Goal: Task Accomplishment & Management: Use online tool/utility

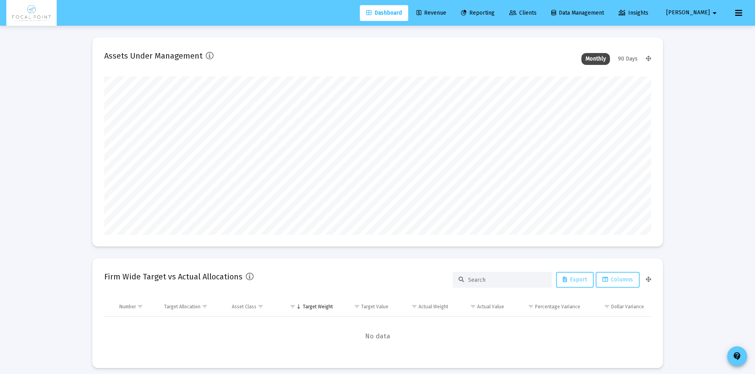
scroll to position [158, 547]
type input "[DATE]"
type input "[EMAIL_ADDRESS][DOMAIN_NAME]"
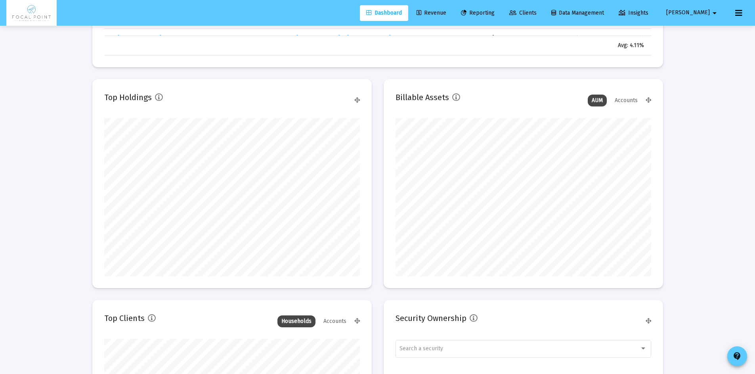
scroll to position [1025, 0]
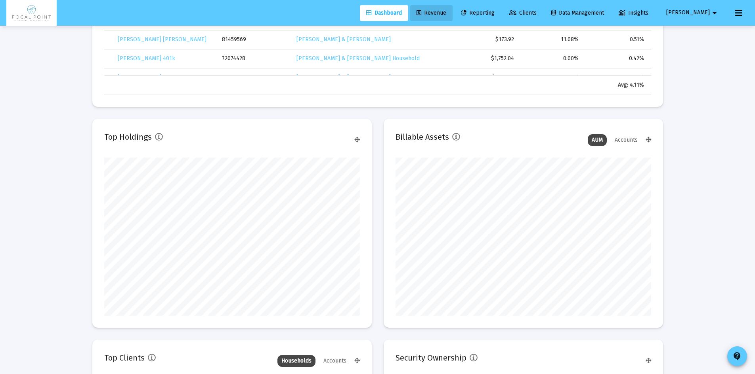
click at [446, 10] on span "Revenue" at bounding box center [431, 13] width 30 height 7
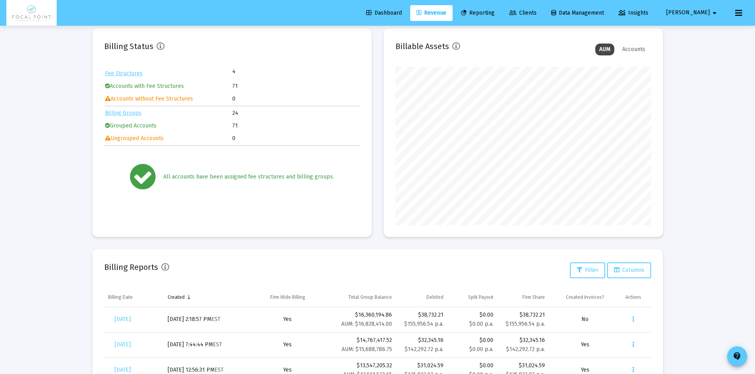
scroll to position [2, 0]
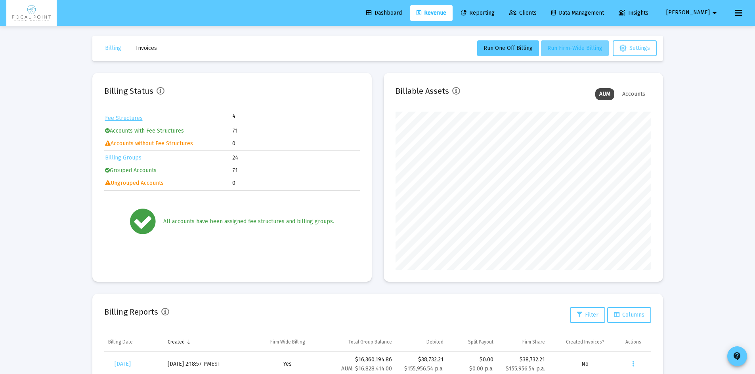
click at [584, 52] on button "Run Firm-Wide Billing" at bounding box center [575, 48] width 68 height 16
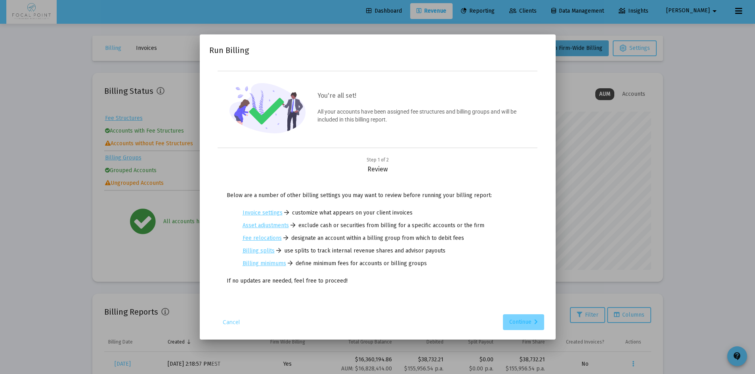
click at [513, 317] on div "Continue" at bounding box center [523, 323] width 29 height 16
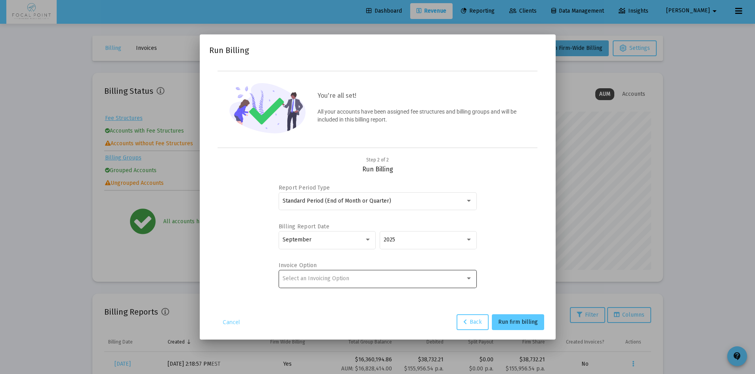
click at [355, 282] on div "Select an Invoicing Option" at bounding box center [373, 279] width 183 height 6
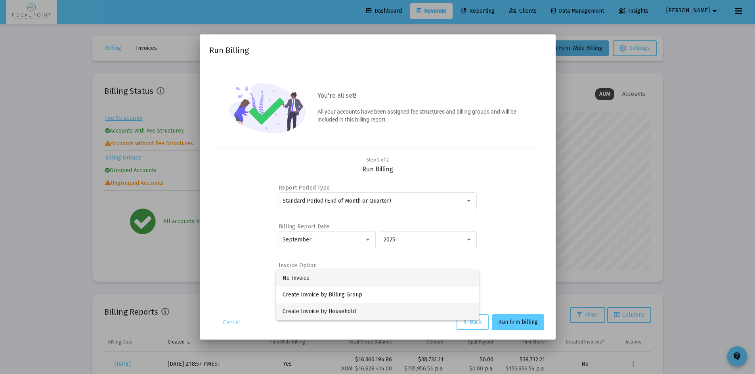
click at [359, 313] on span "Create Invoice by Household" at bounding box center [377, 311] width 190 height 17
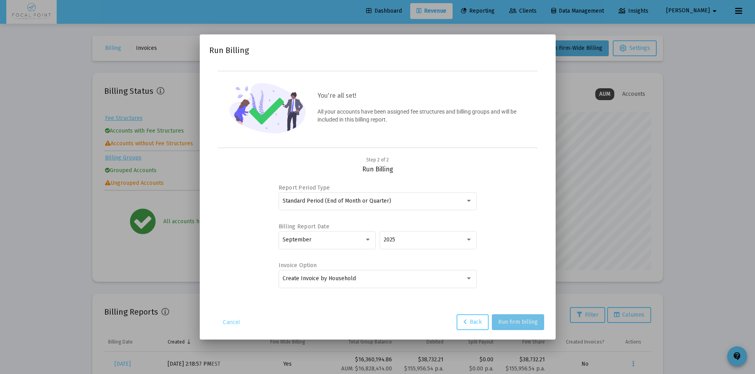
click at [527, 323] on span "Run firm billing" at bounding box center [518, 322] width 40 height 7
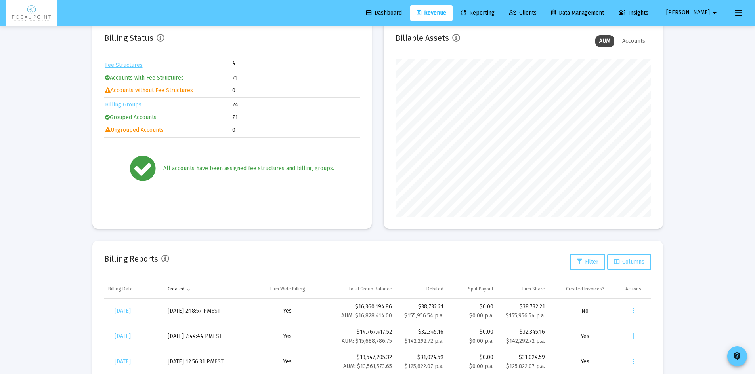
scroll to position [81, 0]
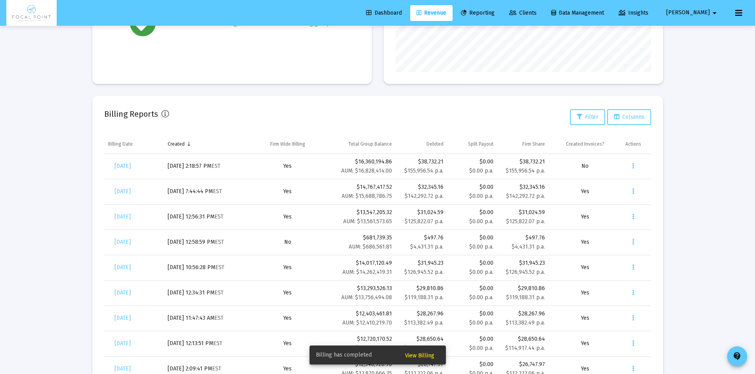
click at [427, 358] on span "View Billing" at bounding box center [419, 356] width 29 height 7
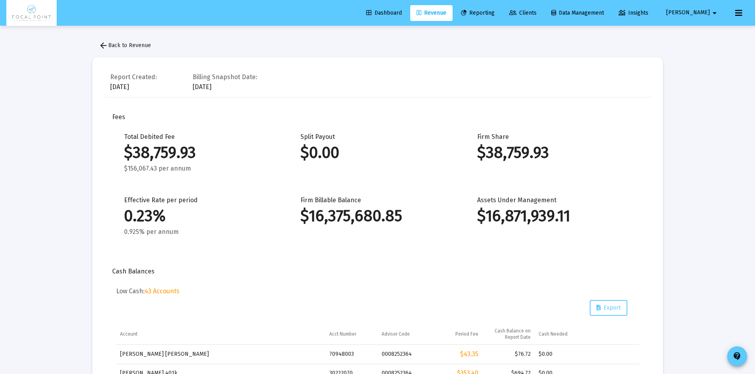
click at [107, 43] on mat-icon "arrow_back" at bounding box center [104, 46] width 10 height 10
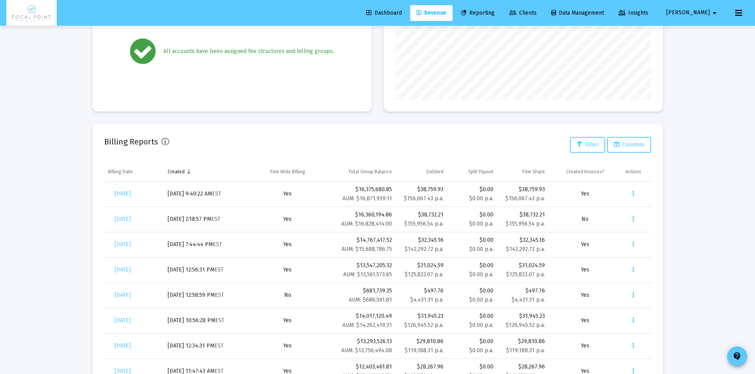
scroll to position [198, 0]
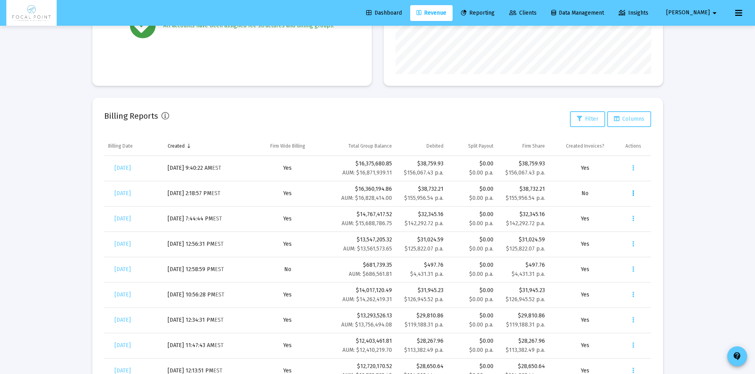
click at [632, 194] on icon "Data grid" at bounding box center [633, 194] width 2 height 10
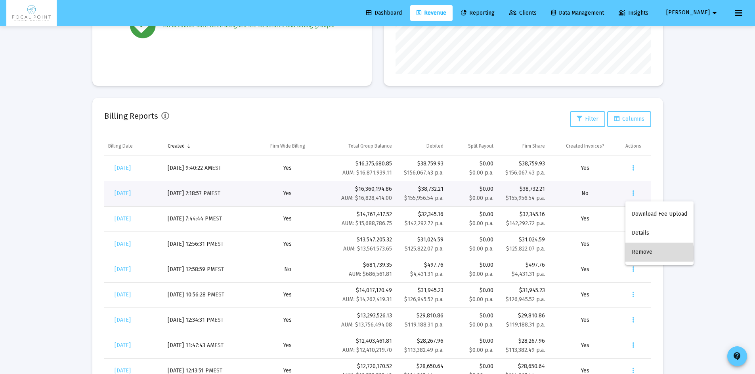
click at [642, 253] on button "Remove" at bounding box center [659, 252] width 68 height 19
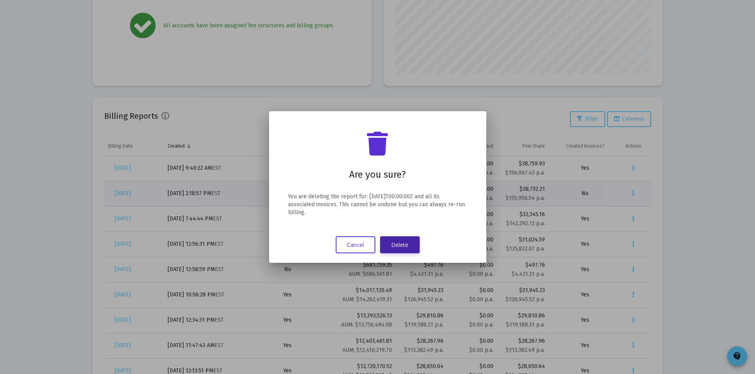
click at [412, 244] on button "Delete" at bounding box center [400, 245] width 40 height 17
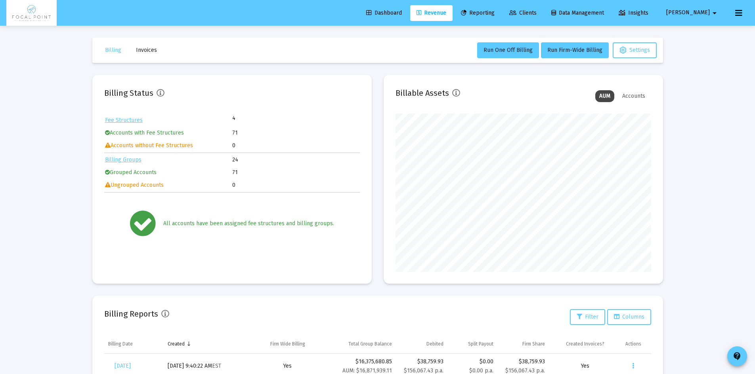
scroll to position [198, 0]
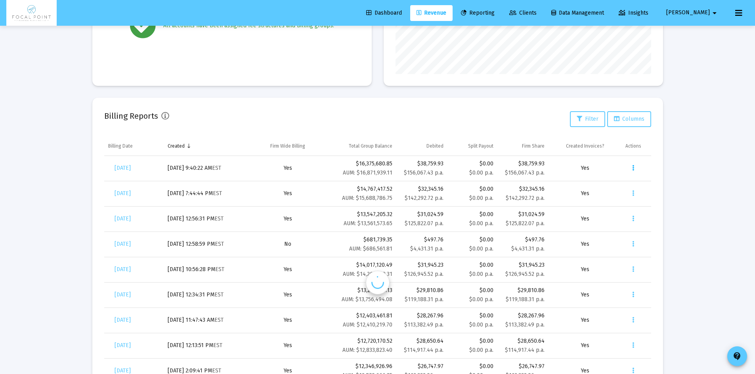
click at [631, 169] on button "Data grid" at bounding box center [633, 168] width 16 height 16
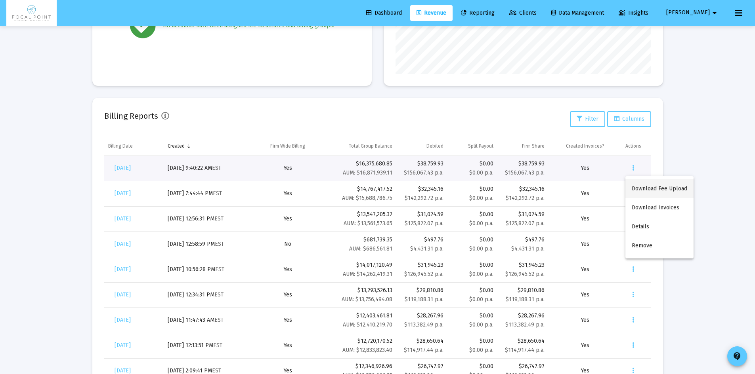
click at [643, 186] on button "Download Fee Upload" at bounding box center [659, 188] width 68 height 19
click at [638, 168] on button "Data grid" at bounding box center [633, 168] width 16 height 16
click at [647, 207] on button "Download Invoices" at bounding box center [659, 208] width 68 height 19
